Goal: Check status: Check status

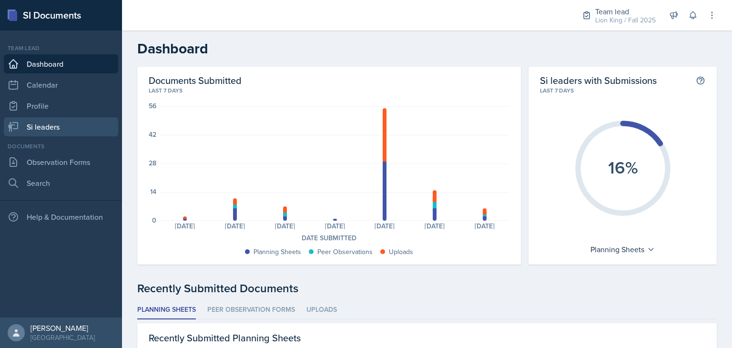
click at [51, 123] on link "Si leaders" at bounding box center [61, 126] width 114 height 19
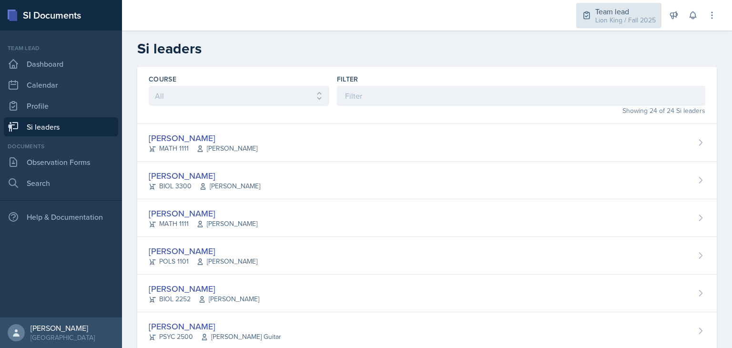
click at [586, 15] on icon at bounding box center [587, 15] width 10 height 10
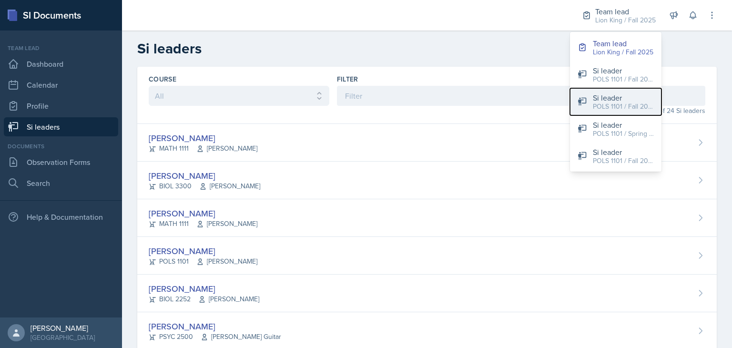
click at [608, 99] on div "Si leader" at bounding box center [623, 97] width 61 height 11
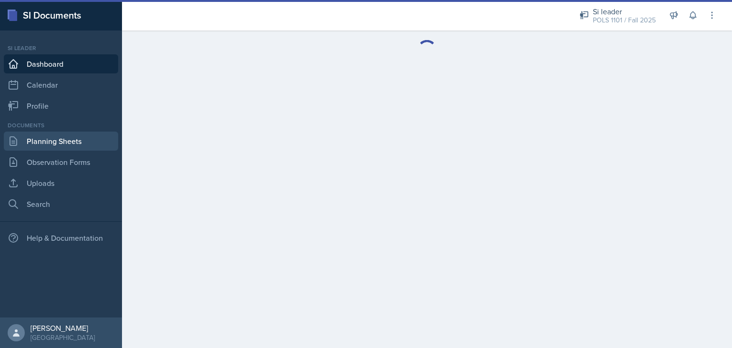
click at [74, 139] on link "Planning Sheets" at bounding box center [61, 141] width 114 height 19
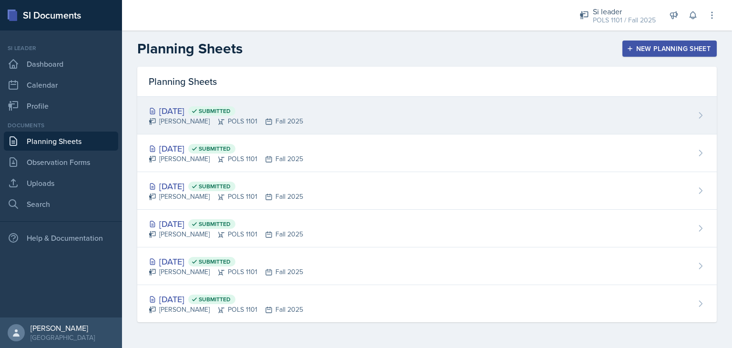
click at [299, 116] on div "[DATE] Submitted [PERSON_NAME] POLS 1101 Fall 2025" at bounding box center [427, 116] width 580 height 38
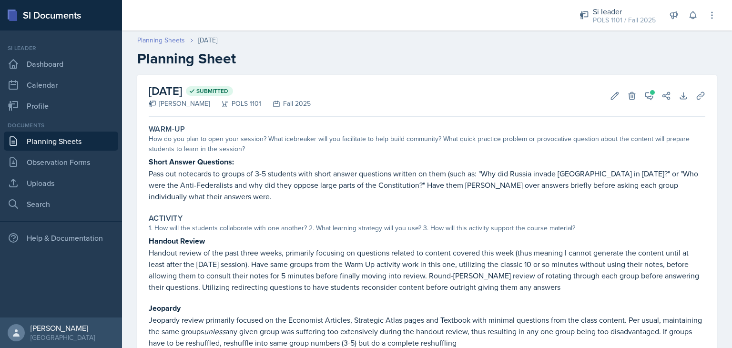
click at [152, 37] on link "Planning Sheets" at bounding box center [161, 40] width 48 height 10
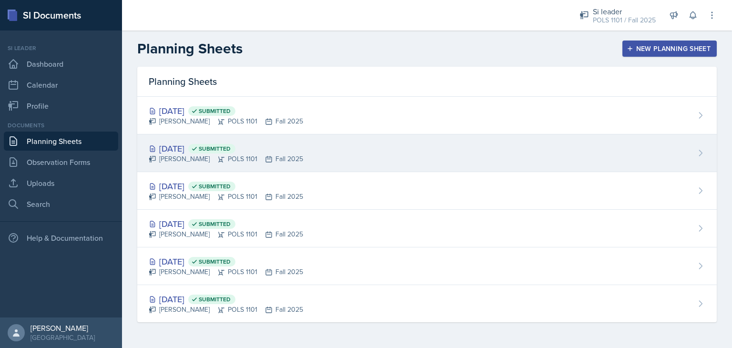
click at [231, 149] on span "Submitted" at bounding box center [215, 149] width 32 height 8
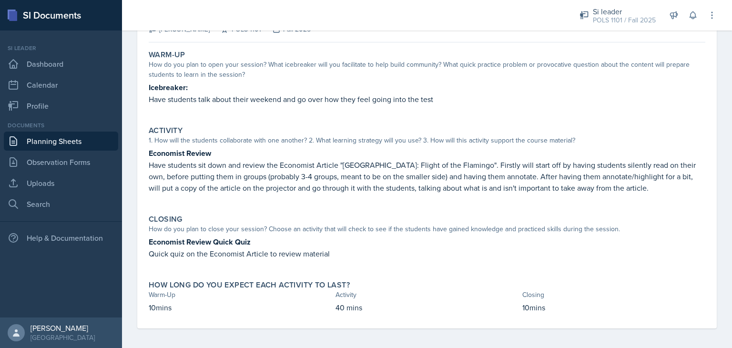
scroll to position [76, 0]
